Goal: Task Accomplishment & Management: Complete application form

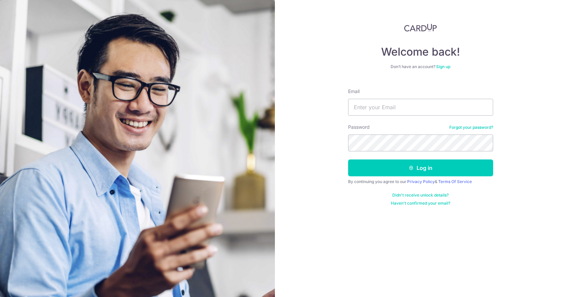
click at [385, 109] on input "Email" at bounding box center [420, 107] width 145 height 17
type input "gregopr"
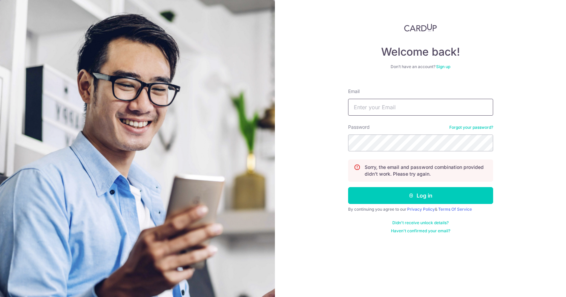
click at [378, 105] on input "Email" at bounding box center [420, 107] width 145 height 17
click at [457, 126] on link "Forgot your password?" at bounding box center [471, 127] width 44 height 5
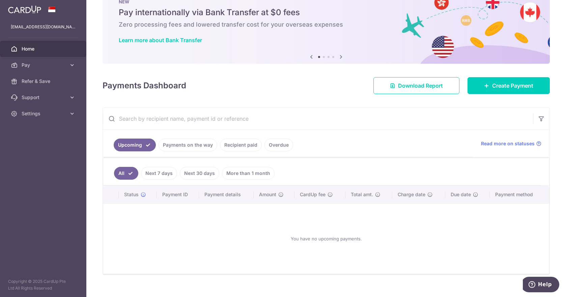
scroll to position [32, 0]
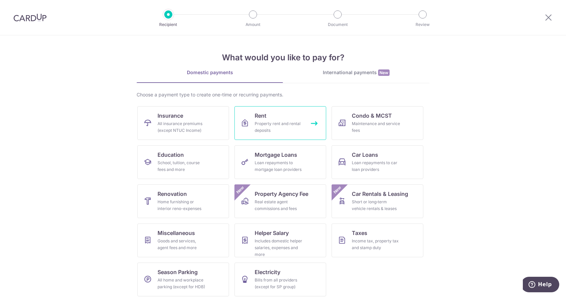
click at [255, 120] on div "Property rent and rental deposits" at bounding box center [279, 126] width 49 height 13
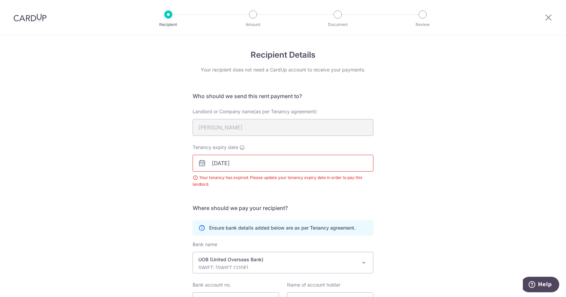
scroll to position [66, 0]
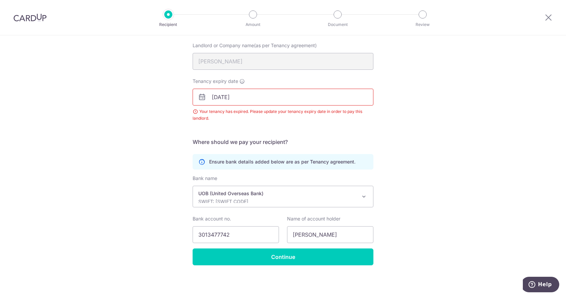
click at [219, 96] on input "[DATE]" at bounding box center [283, 97] width 181 height 17
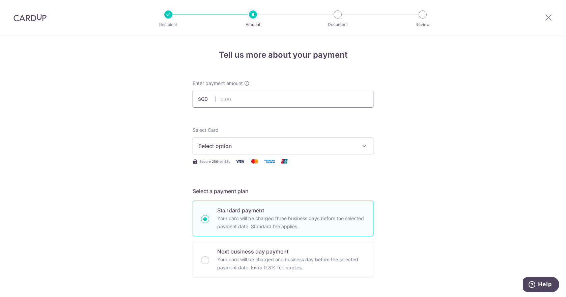
click at [229, 104] on input "text" at bounding box center [283, 99] width 181 height 17
click at [238, 144] on span "Select option" at bounding box center [276, 146] width 157 height 8
